Goal: Information Seeking & Learning: Check status

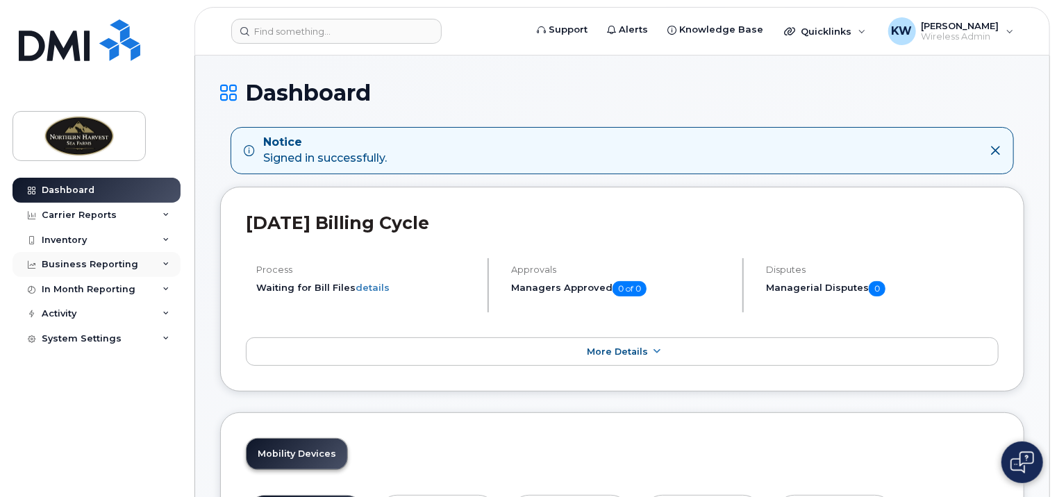
click at [100, 260] on div "Business Reporting" at bounding box center [90, 264] width 97 height 11
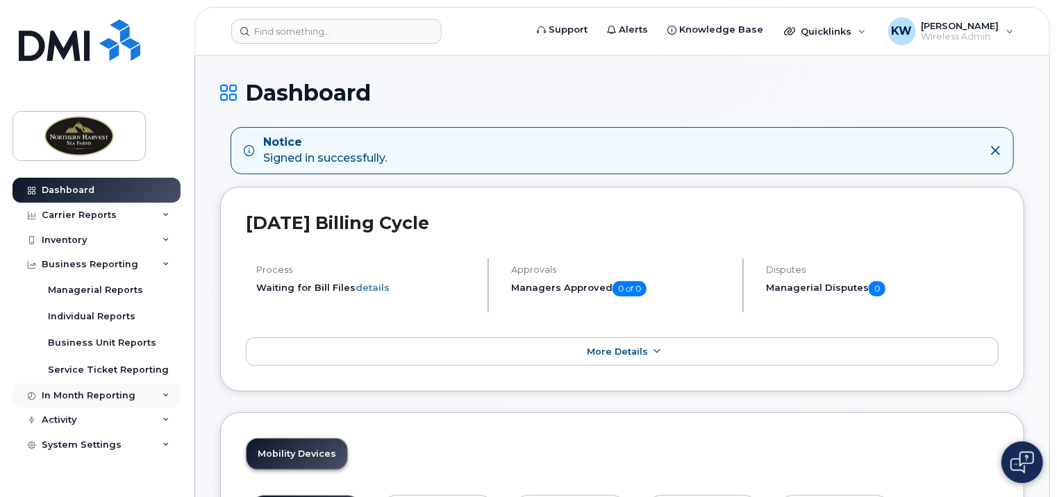
click at [94, 386] on div "In Month Reporting" at bounding box center [97, 395] width 168 height 25
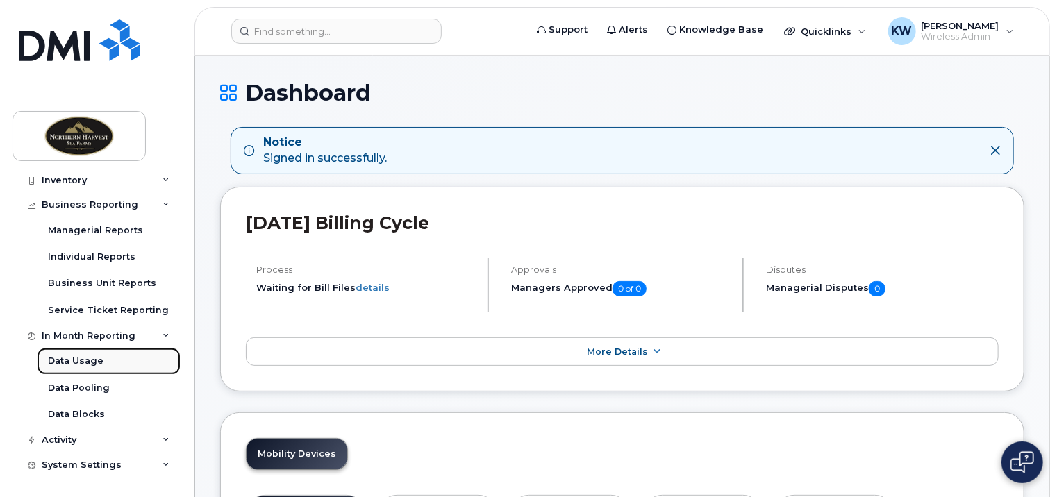
click at [92, 356] on div "Data Usage" at bounding box center [76, 361] width 56 height 13
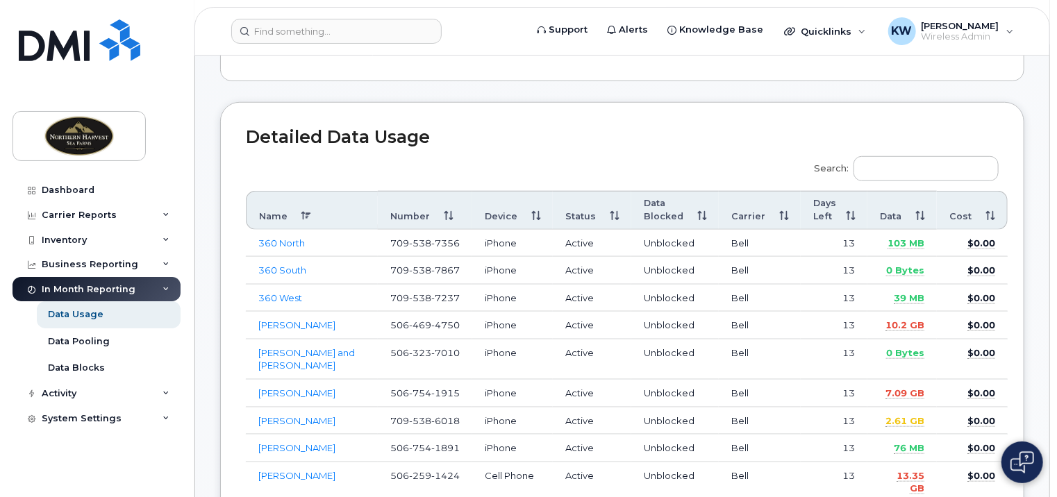
scroll to position [486, 0]
click at [890, 211] on th "Data" at bounding box center [902, 209] width 69 height 39
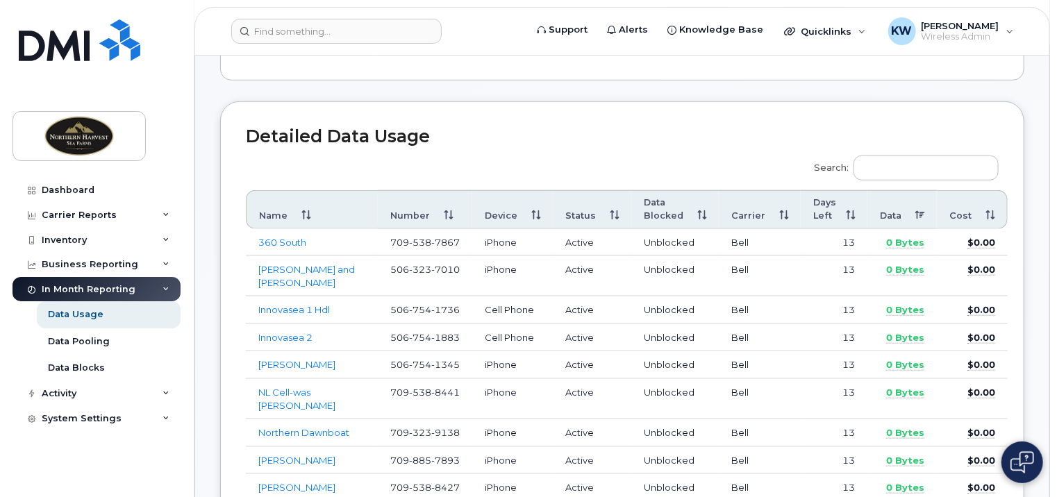
click at [890, 211] on th "Data" at bounding box center [902, 209] width 69 height 39
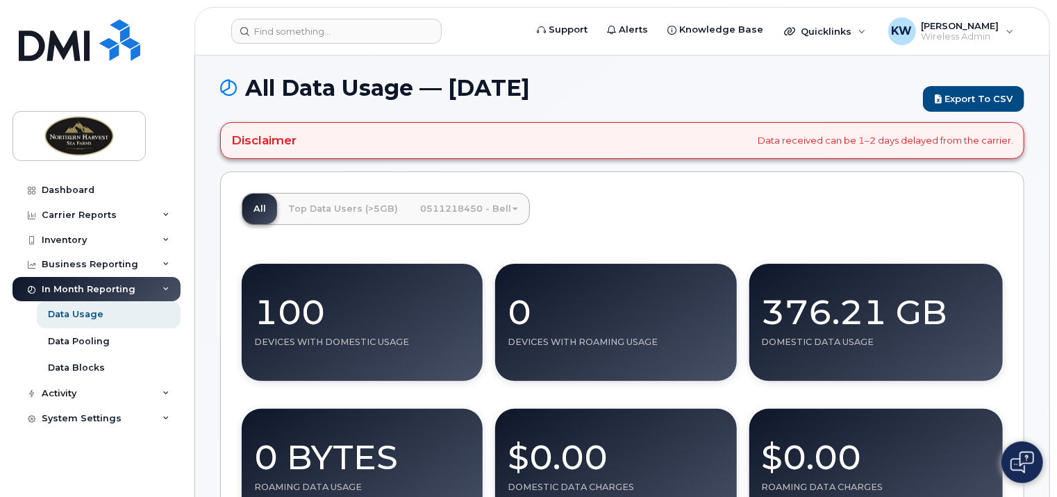
scroll to position [0, 0]
